Goal: Find specific page/section: Find specific page/section

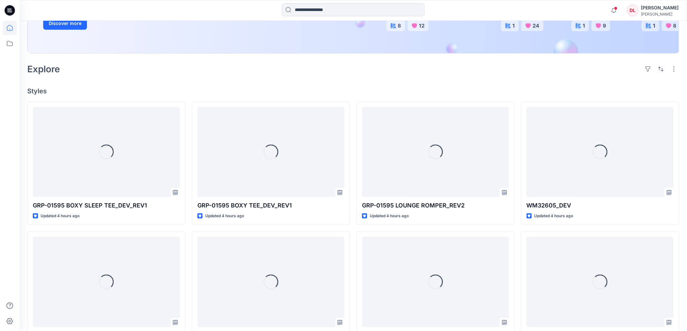
scroll to position [145, 0]
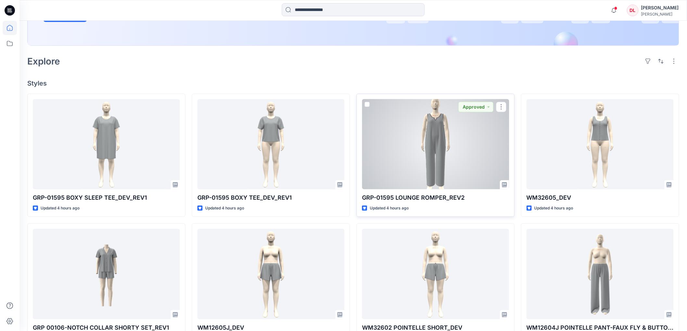
click at [424, 163] on div at bounding box center [435, 144] width 147 height 90
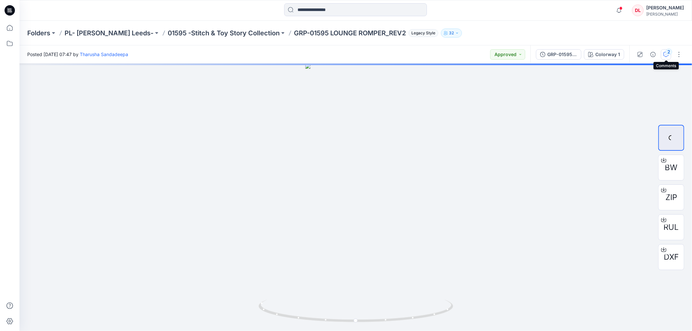
click at [665, 56] on icon "button" at bounding box center [666, 54] width 5 height 5
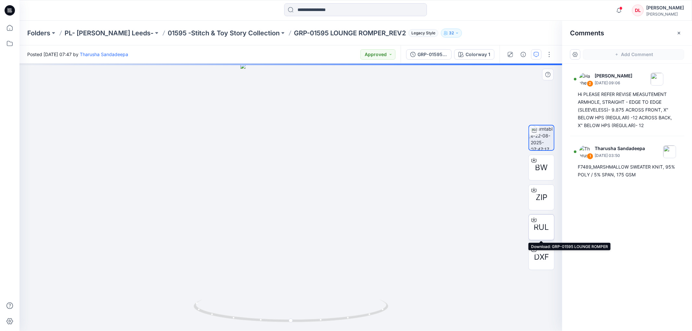
click at [540, 227] on span "RUL" at bounding box center [541, 228] width 15 height 12
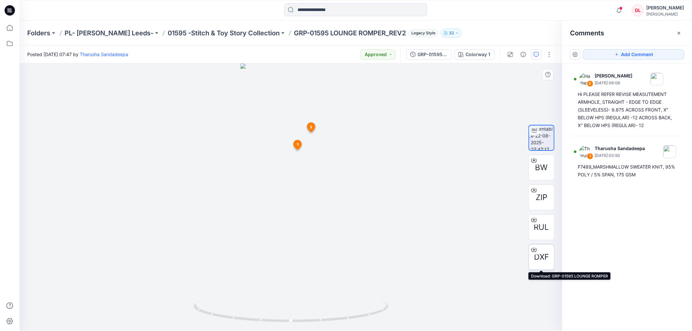
click at [538, 255] on span "DXF" at bounding box center [541, 258] width 15 height 12
click at [168, 34] on p "01595 -Stitch & Toy Story Collection" at bounding box center [224, 33] width 112 height 9
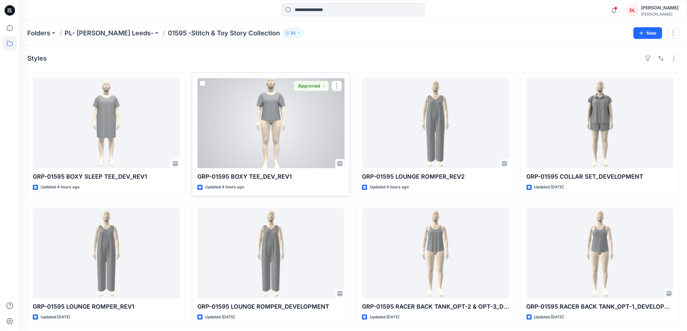
click at [273, 143] on div at bounding box center [270, 123] width 147 height 90
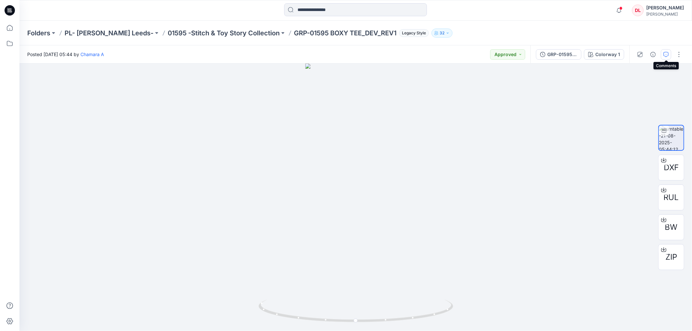
click at [667, 56] on icon "button" at bounding box center [666, 54] width 5 height 5
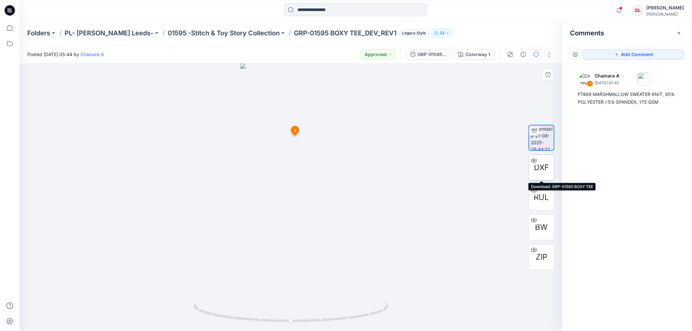
click at [541, 165] on span "DXF" at bounding box center [541, 168] width 15 height 12
click at [537, 197] on span "RUL" at bounding box center [541, 198] width 15 height 12
click at [175, 33] on p "01595 -Stitch & Toy Story Collection" at bounding box center [224, 33] width 112 height 9
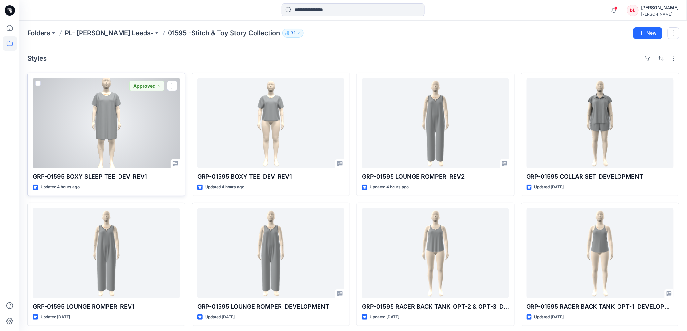
click at [111, 115] on div at bounding box center [106, 123] width 147 height 90
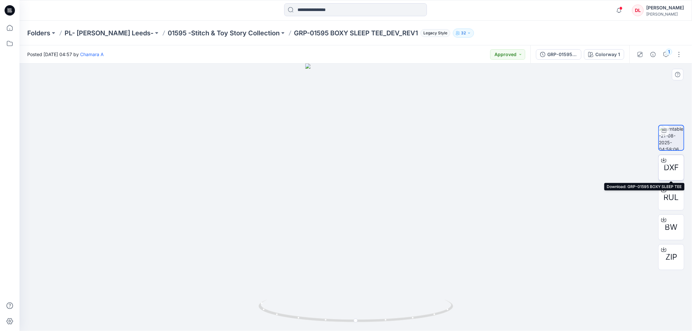
click at [675, 165] on span "DXF" at bounding box center [671, 168] width 15 height 12
click at [676, 198] on span "RUL" at bounding box center [671, 198] width 15 height 12
click at [666, 54] on icon "button" at bounding box center [666, 54] width 5 height 5
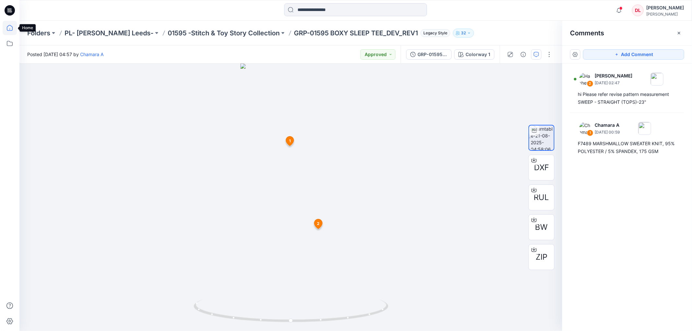
click at [8, 28] on icon at bounding box center [10, 28] width 14 height 14
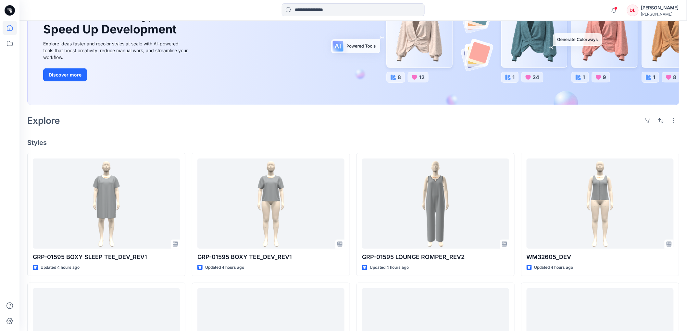
scroll to position [144, 0]
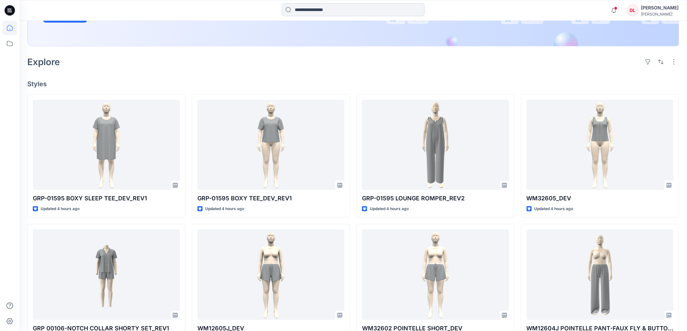
click at [309, 8] on input at bounding box center [353, 9] width 143 height 13
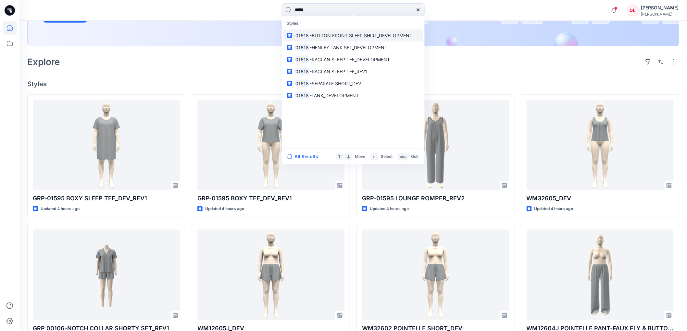
type input "*****"
click at [328, 33] on span "-BUTTON FRONT SLEEP SHIRT_DEVELOPMENT" at bounding box center [361, 36] width 103 height 6
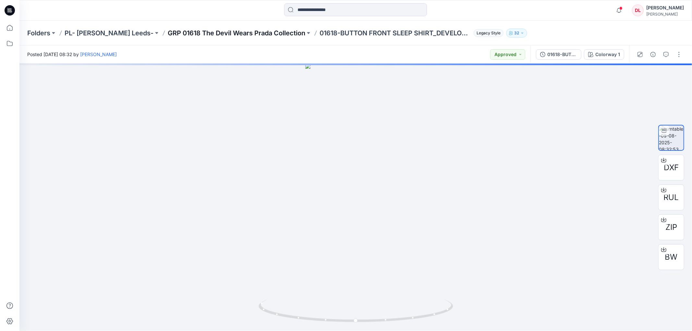
click at [263, 34] on p "GRP 01618 The Devil Wears Prada Collection" at bounding box center [237, 33] width 138 height 9
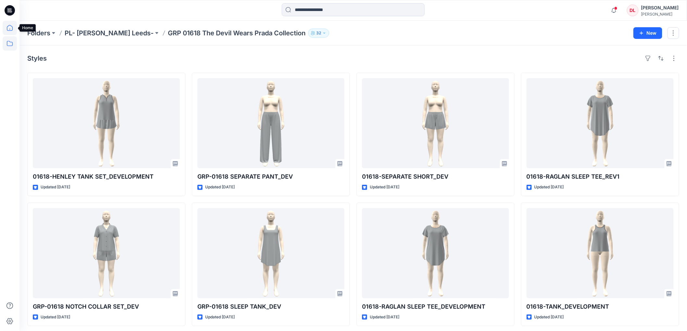
click at [6, 29] on icon at bounding box center [10, 28] width 14 height 14
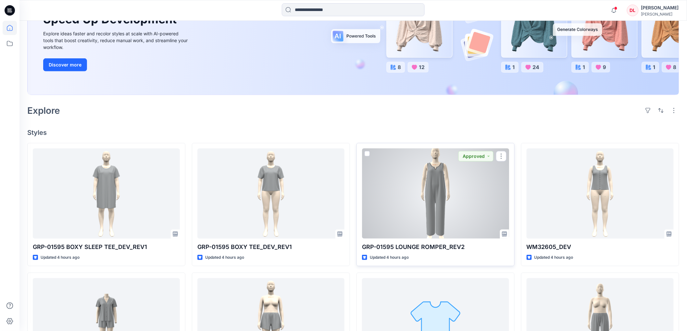
scroll to position [108, 0]
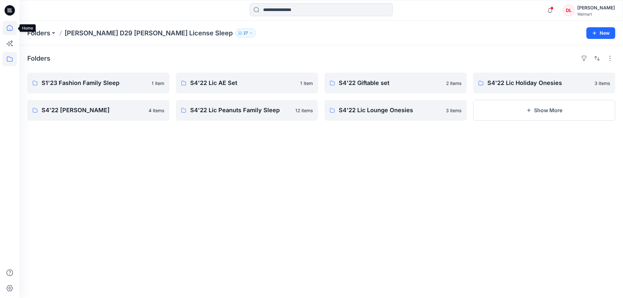
click at [10, 29] on icon at bounding box center [10, 28] width 14 height 14
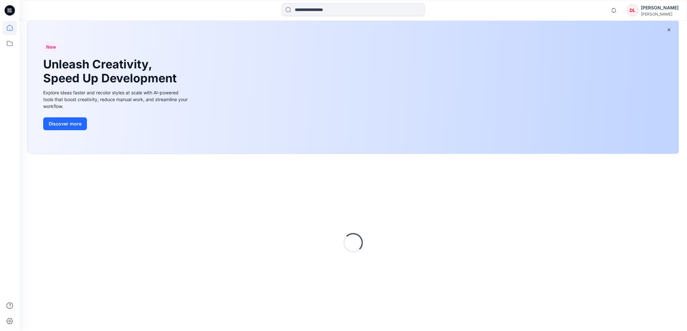
scroll to position [37, 0]
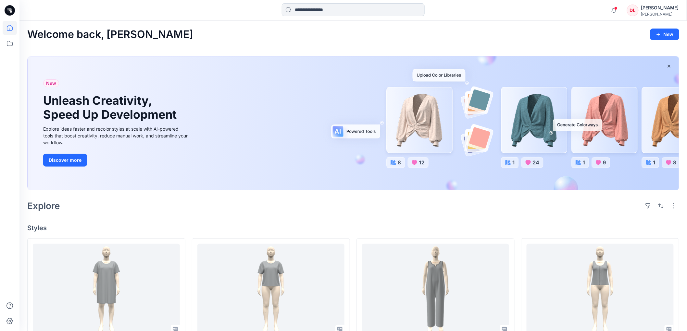
click at [343, 9] on input at bounding box center [353, 9] width 143 height 13
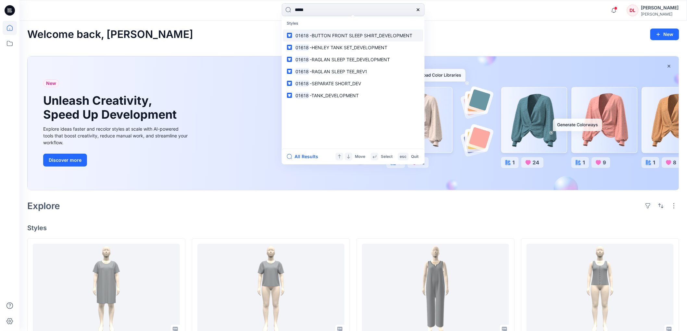
type input "*****"
click at [315, 34] on span "-BUTTON FRONT SLEEP SHIRT_DEVELOPMENT" at bounding box center [361, 36] width 103 height 6
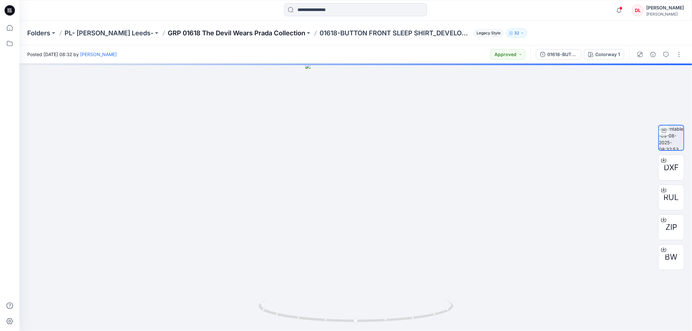
click at [232, 35] on p "GRP 01618 The Devil Wears Prada Collection" at bounding box center [237, 33] width 138 height 9
